Goal: Contribute content: Add original content to the website for others to see

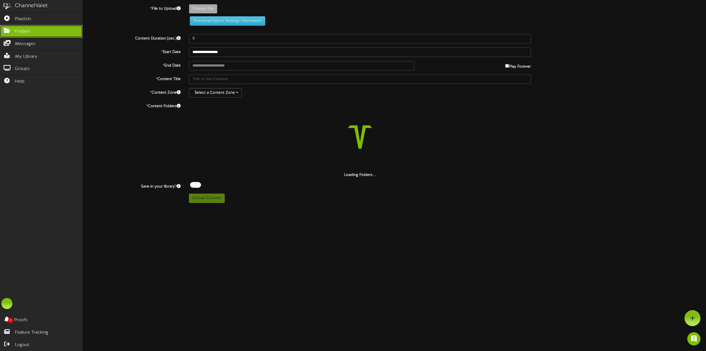
click at [16, 32] on span "Folders" at bounding box center [22, 31] width 15 height 6
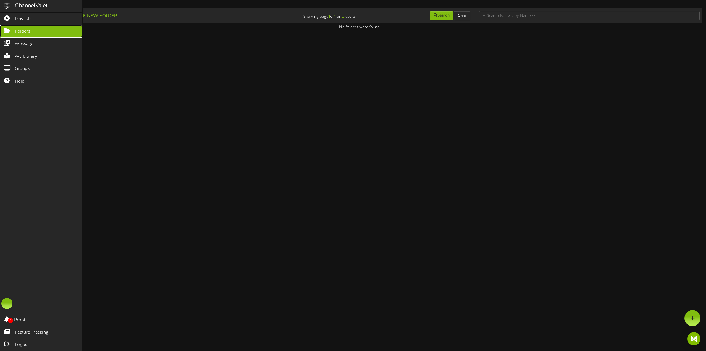
click at [39, 31] on link "Folders" at bounding box center [41, 31] width 82 height 12
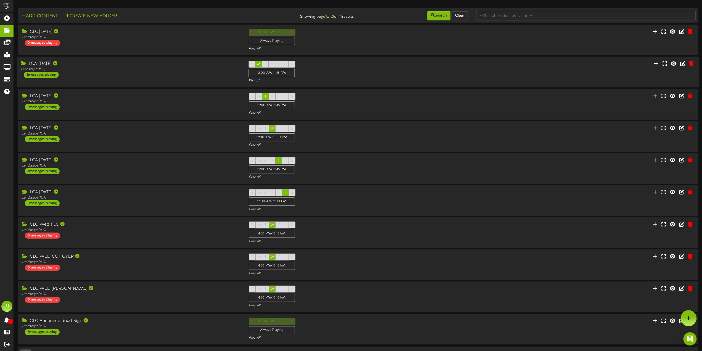
click at [138, 63] on div "LCA Monday" at bounding box center [130, 64] width 219 height 6
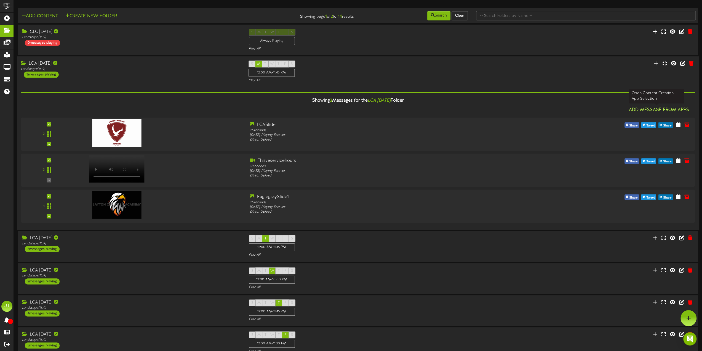
click at [639, 112] on button "Add Message From Apps" at bounding box center [657, 109] width 68 height 7
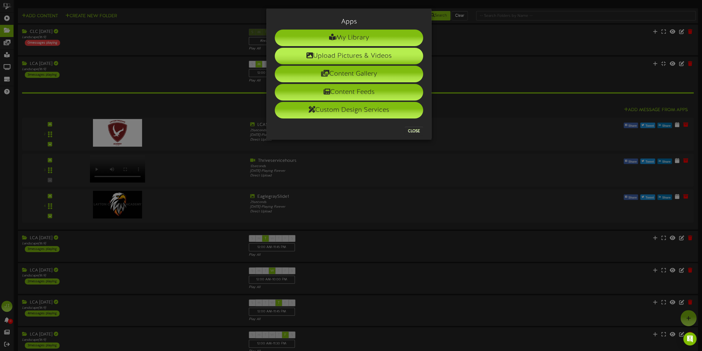
click at [364, 57] on li "Upload Pictures & Videos" at bounding box center [349, 56] width 148 height 17
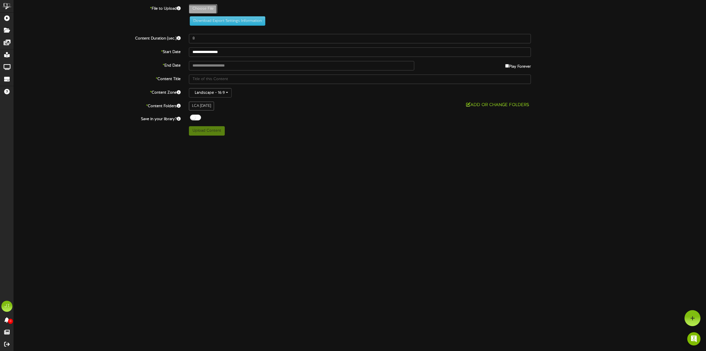
type input "**********"
type input "Week-At-A-Glance"
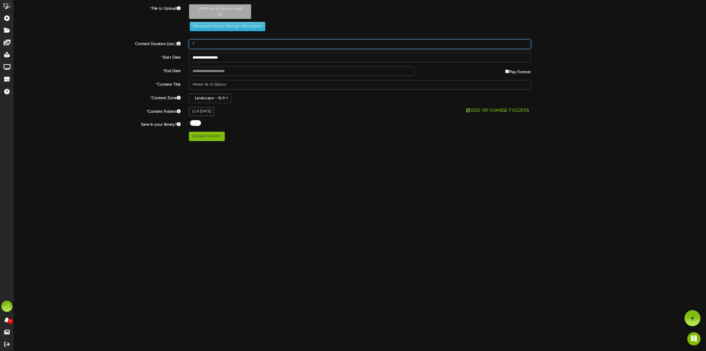
click at [223, 44] on input "7" at bounding box center [360, 43] width 342 height 9
click at [525, 42] on input "8" at bounding box center [360, 43] width 342 height 9
click at [525, 42] on input "9" at bounding box center [360, 43] width 342 height 9
click at [525, 42] on input "10" at bounding box center [360, 43] width 342 height 9
click at [525, 42] on input "11" at bounding box center [360, 43] width 342 height 9
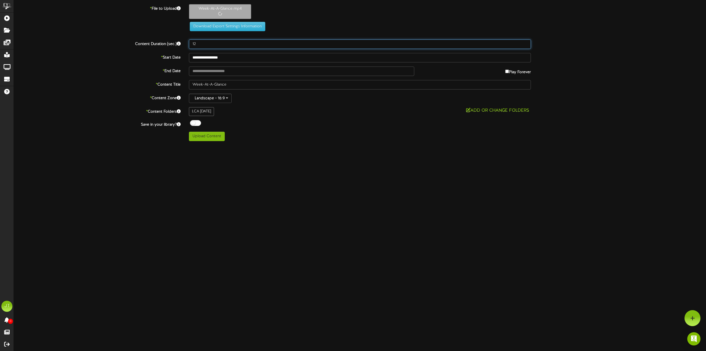
click at [525, 42] on input "12" at bounding box center [360, 43] width 342 height 9
click at [525, 42] on input "13" at bounding box center [360, 43] width 342 height 9
click at [525, 42] on input "14" at bounding box center [360, 43] width 342 height 9
type input "15"
click at [526, 42] on input "15" at bounding box center [360, 43] width 342 height 9
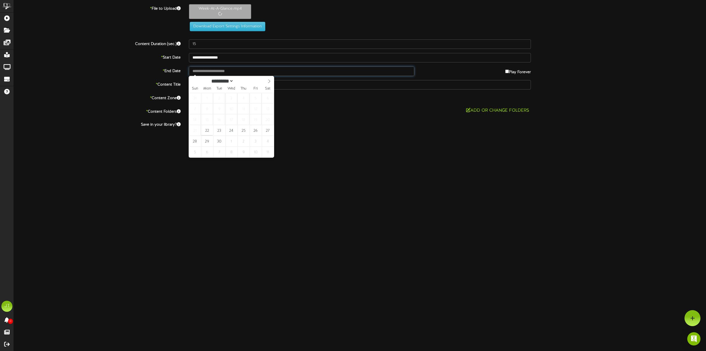
click at [311, 71] on input "text" at bounding box center [301, 70] width 225 height 9
type input "**********"
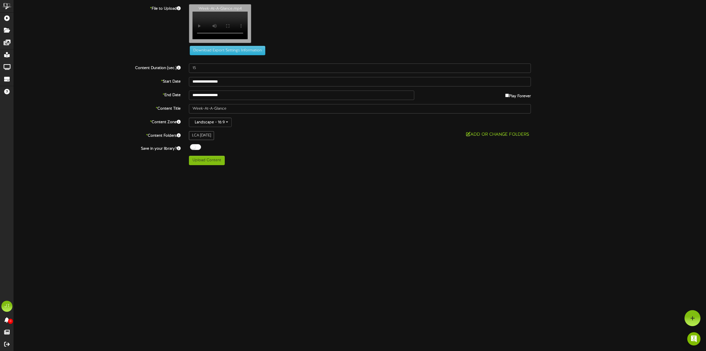
click at [314, 165] on div "Upload Content" at bounding box center [360, 160] width 350 height 9
click at [274, 157] on div "**********" at bounding box center [360, 84] width 692 height 161
click at [476, 137] on button "Add or Change Folders" at bounding box center [497, 134] width 66 height 7
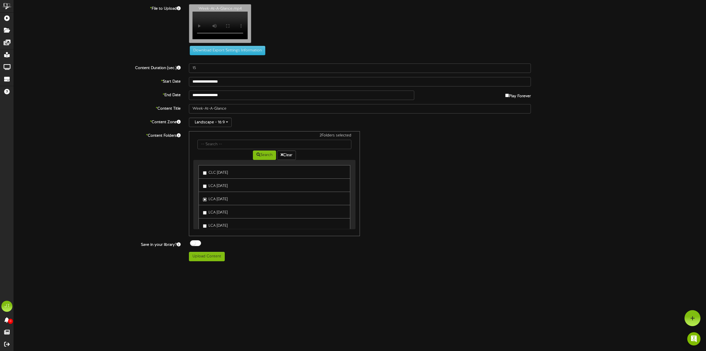
scroll to position [28, 0]
click at [207, 187] on label "LCA Wednesday" at bounding box center [215, 183] width 25 height 7
click at [205, 214] on label "LCA Friday" at bounding box center [215, 210] width 25 height 7
click at [496, 199] on div "5 Folders selected Search Clear CLC SUNDAY LCA Monday" at bounding box center [360, 183] width 350 height 105
click at [209, 257] on button "Upload Content" at bounding box center [207, 256] width 36 height 9
